Goal: Task Accomplishment & Management: Manage account settings

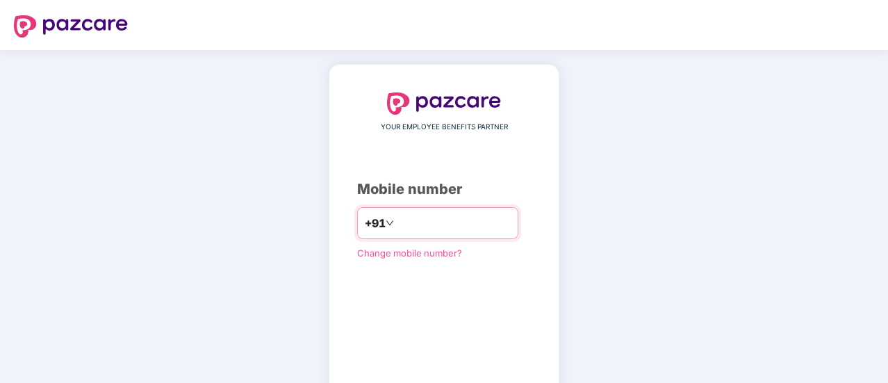
click at [425, 211] on div "+91" at bounding box center [437, 223] width 161 height 32
click at [453, 288] on div "YOUR EMPLOYEE BENEFITS PARTNER Mobile number +91 Change mobile number? Send OTP" at bounding box center [444, 254] width 174 height 325
click at [467, 230] on input "number" at bounding box center [454, 223] width 114 height 22
type input "**********"
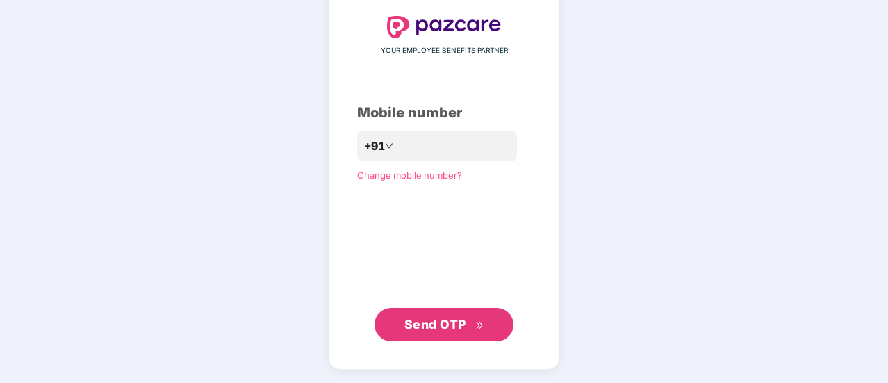
click at [450, 329] on span "Send OTP" at bounding box center [436, 324] width 62 height 15
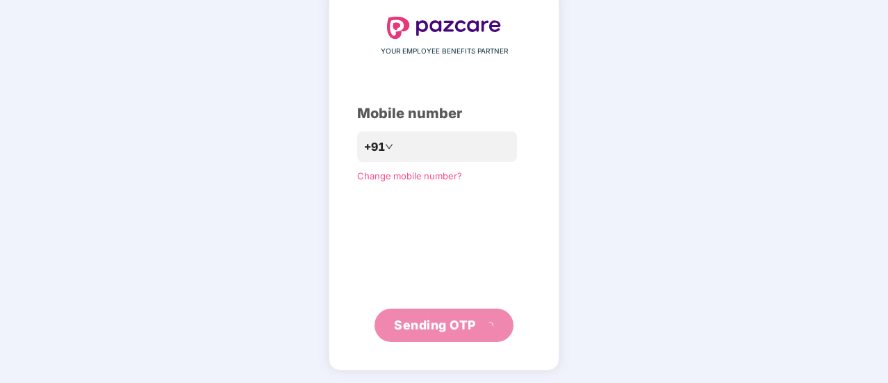
scroll to position [70, 0]
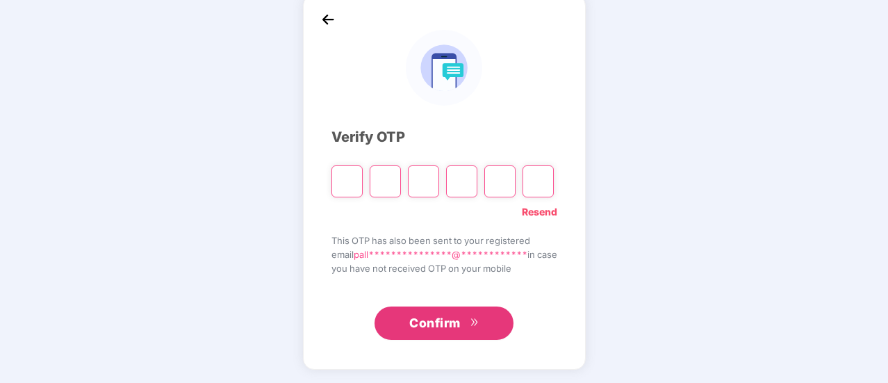
type input "*"
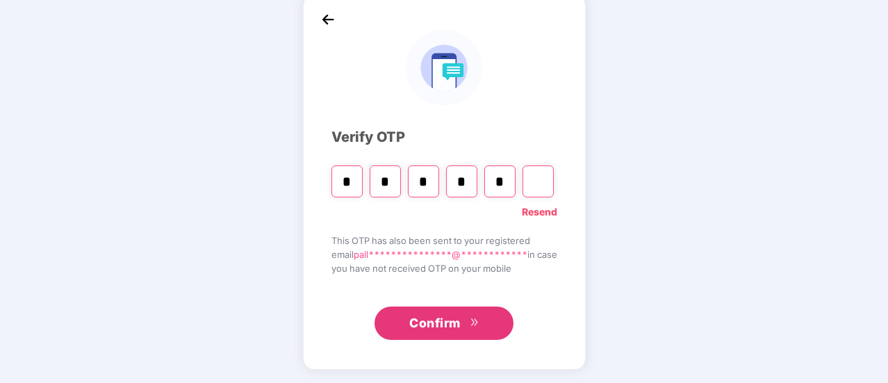
type input "*"
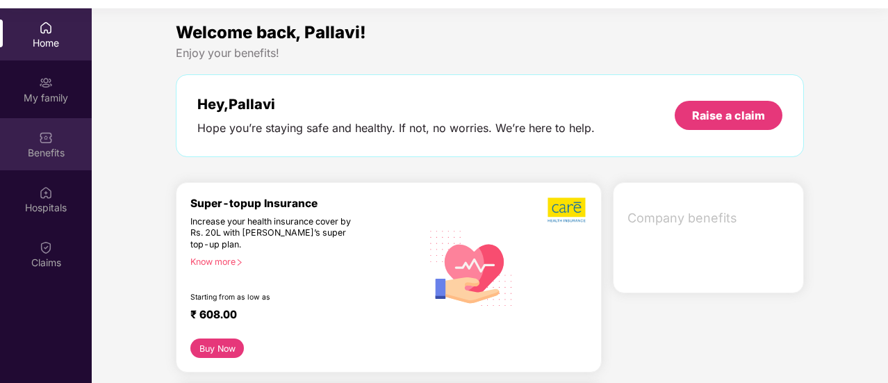
click at [52, 138] on img at bounding box center [46, 138] width 14 height 14
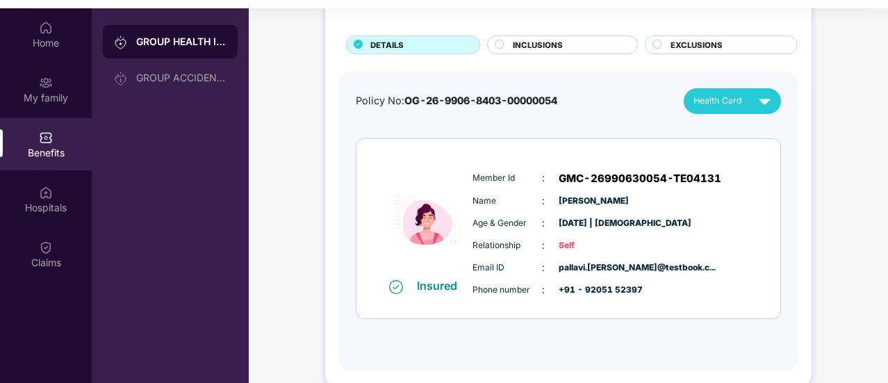
scroll to position [86, 0]
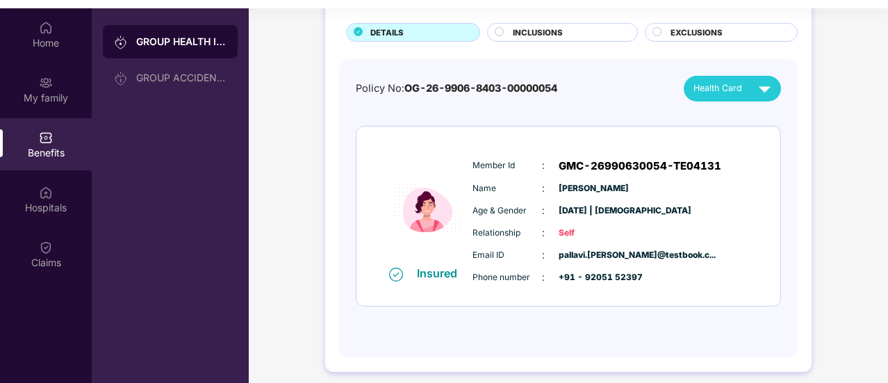
click at [585, 29] on div "INCLUSIONS" at bounding box center [568, 33] width 124 height 15
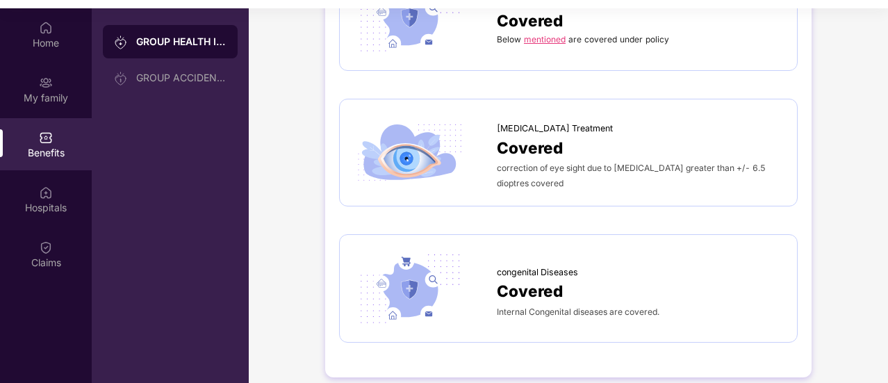
scroll to position [1543, 0]
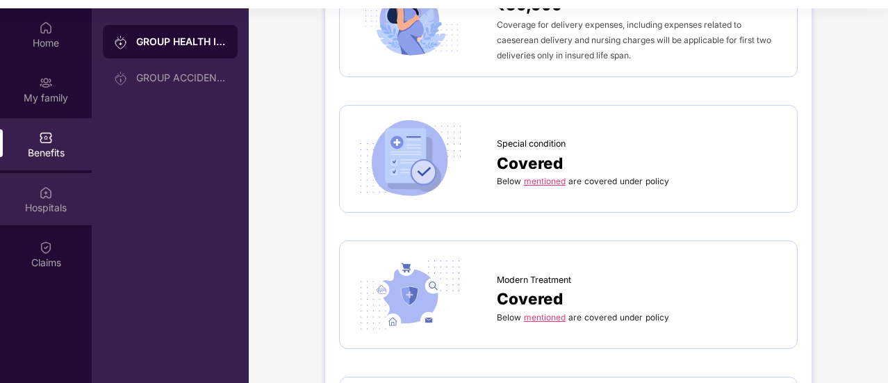
click at [38, 191] on div "Hospitals" at bounding box center [46, 199] width 92 height 52
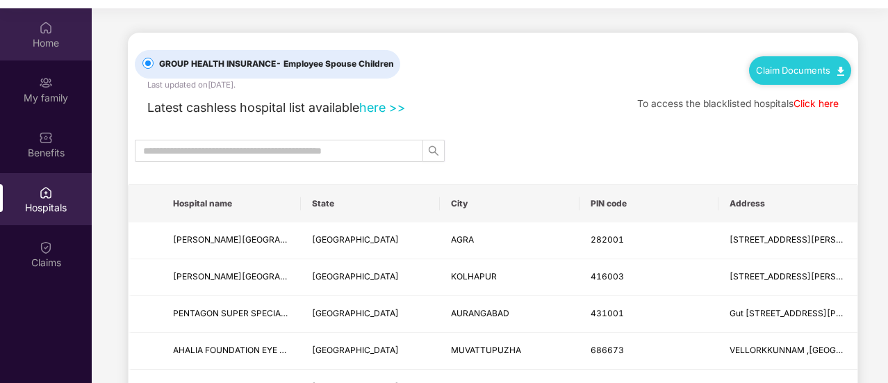
click at [32, 31] on div "Home" at bounding box center [46, 34] width 92 height 52
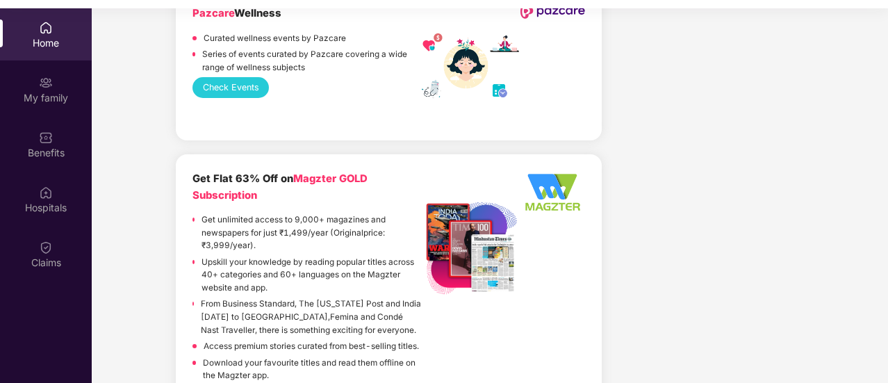
scroll to position [1019, 0]
